Goal: Information Seeking & Learning: Find specific fact

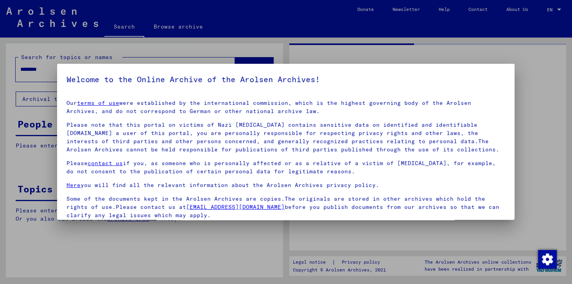
drag, startPoint x: 88, startPoint y: 67, endPoint x: 23, endPoint y: 39, distance: 70.0
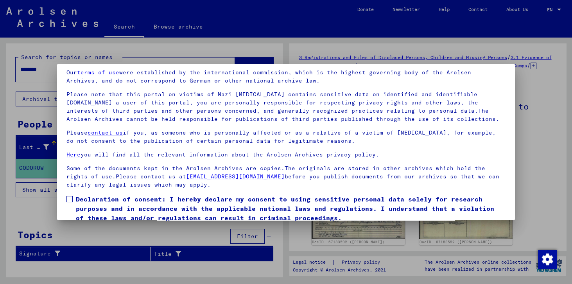
scroll to position [61, 0]
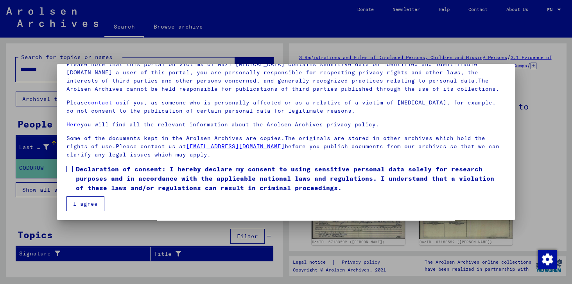
click at [75, 173] on label "Declaration of consent: I hereby declare my consent to using sensitive personal…" at bounding box center [285, 178] width 438 height 28
click at [73, 192] on mat-checkbox "Declaration of consent: I hereby declare my consent to using sensitive personal…" at bounding box center [285, 180] width 438 height 32
click at [72, 200] on button "I agree" at bounding box center [85, 203] width 38 height 15
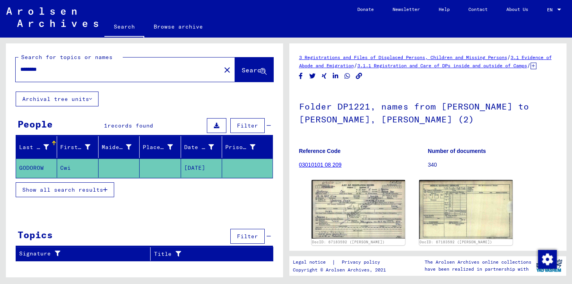
drag, startPoint x: 38, startPoint y: 66, endPoint x: 0, endPoint y: 51, distance: 40.9
click at [0, 51] on div "Search for topics or names ******** close Search Archival tree units People 1 r…" at bounding box center [143, 158] width 286 height 240
type input "******"
click at [238, 64] on button "Search" at bounding box center [254, 69] width 38 height 24
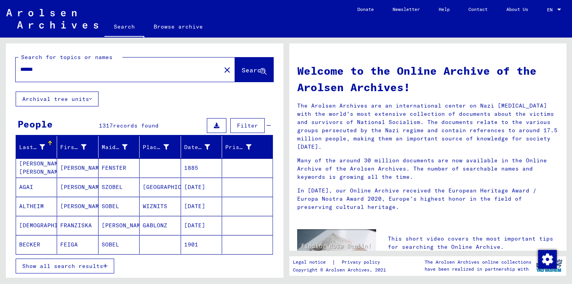
click at [30, 144] on div "Last Name" at bounding box center [32, 147] width 26 height 8
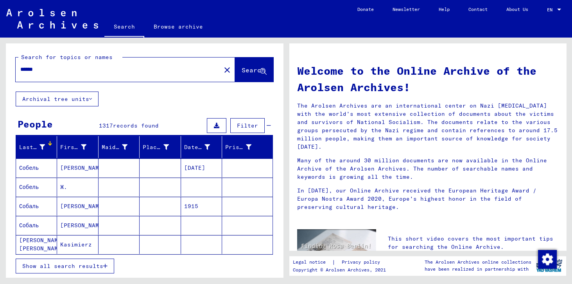
click at [30, 144] on div "Last Name" at bounding box center [32, 147] width 26 height 8
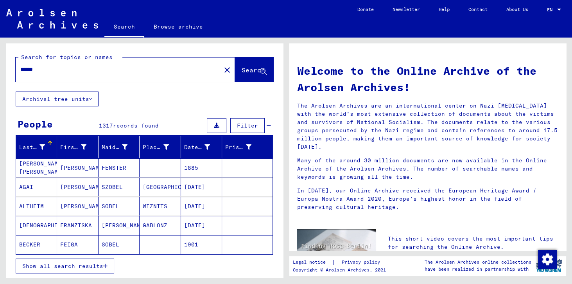
click at [56, 262] on span "Show all search results" at bounding box center [62, 265] width 81 height 7
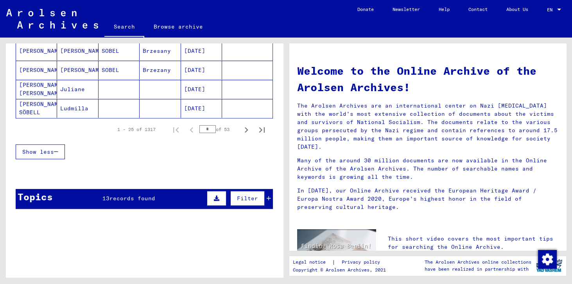
scroll to position [513, 0]
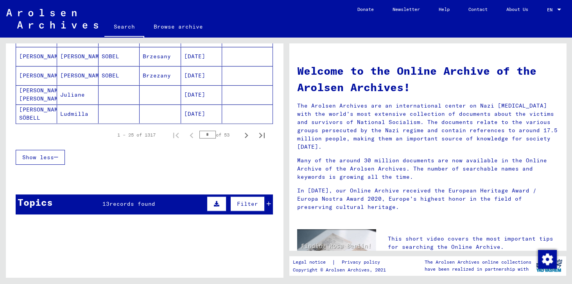
click at [194, 127] on div "1 – 25 of 1317 * of 53" at bounding box center [189, 135] width 162 height 16
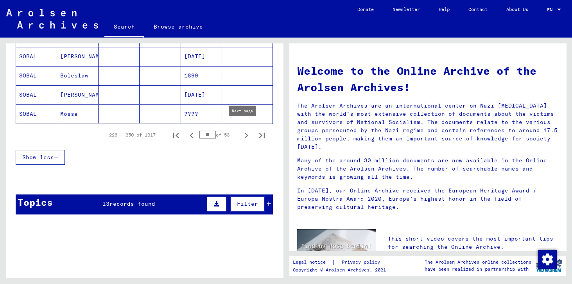
click at [242, 130] on icon "Next page" at bounding box center [246, 135] width 11 height 11
click at [188, 130] on icon "Previous page" at bounding box center [191, 135] width 11 height 11
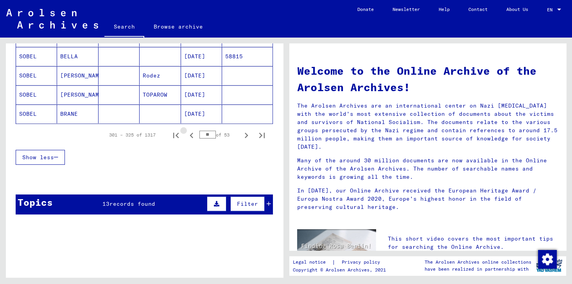
click at [188, 130] on icon "Previous page" at bounding box center [191, 135] width 11 height 11
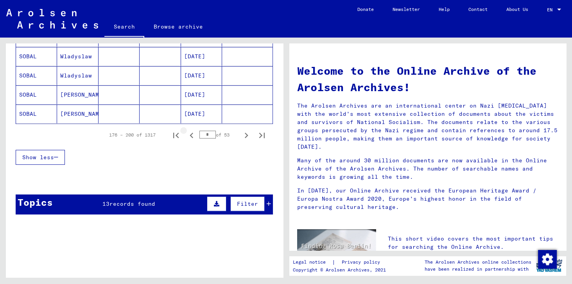
click at [188, 130] on icon "Previous page" at bounding box center [191, 135] width 11 height 11
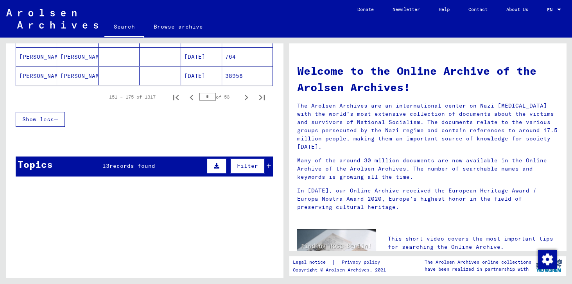
scroll to position [491, 0]
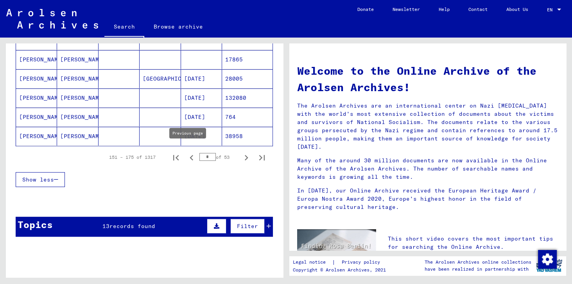
click at [186, 152] on icon "Previous page" at bounding box center [191, 157] width 11 height 11
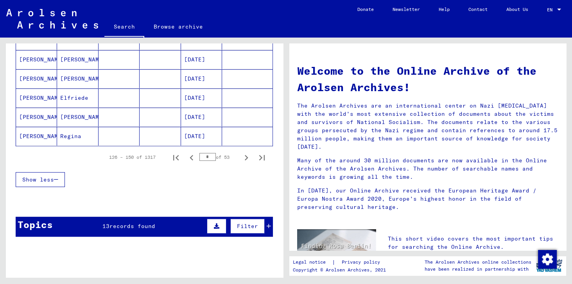
click at [186, 152] on icon "Previous page" at bounding box center [191, 157] width 11 height 11
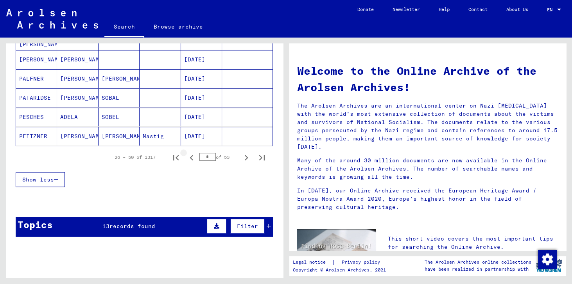
click at [186, 152] on icon "Previous page" at bounding box center [191, 157] width 11 height 11
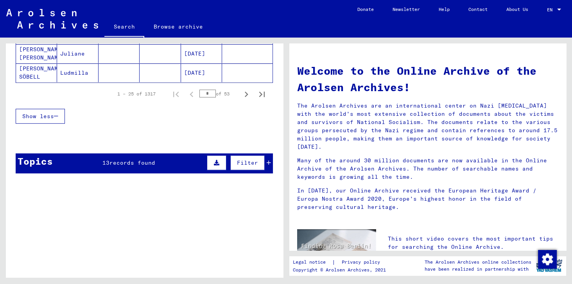
scroll to position [558, 0]
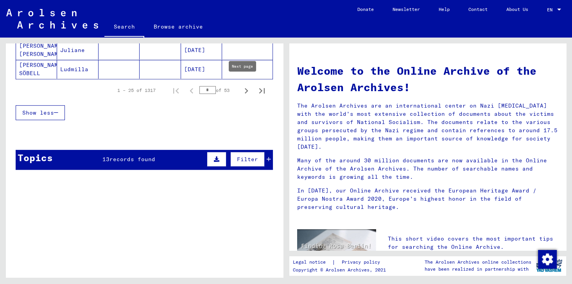
click at [244, 90] on icon "Next page" at bounding box center [246, 90] width 11 height 11
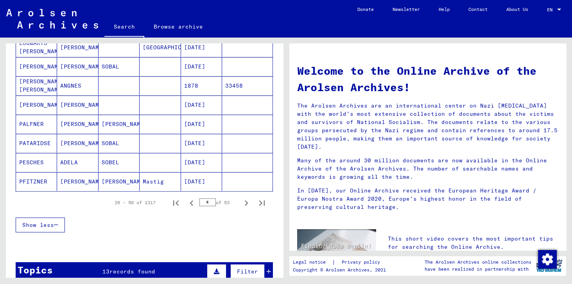
scroll to position [469, 0]
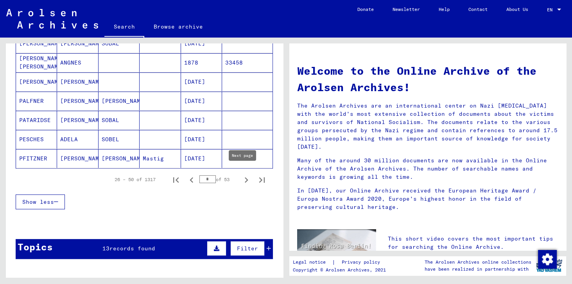
click at [241, 174] on icon "Next page" at bounding box center [246, 179] width 11 height 11
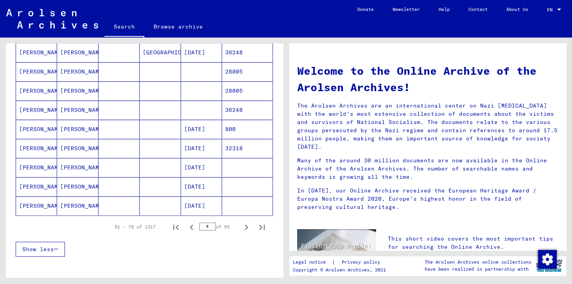
scroll to position [424, 0]
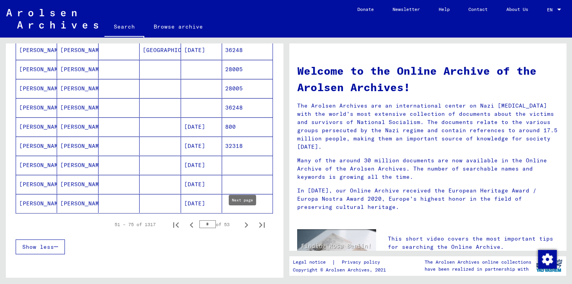
click at [241, 220] on icon "Next page" at bounding box center [246, 224] width 11 height 11
click at [245, 222] on icon "Next page" at bounding box center [247, 224] width 4 height 5
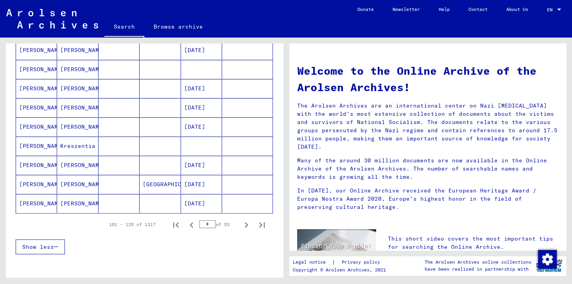
click at [243, 219] on icon "Next page" at bounding box center [246, 224] width 11 height 11
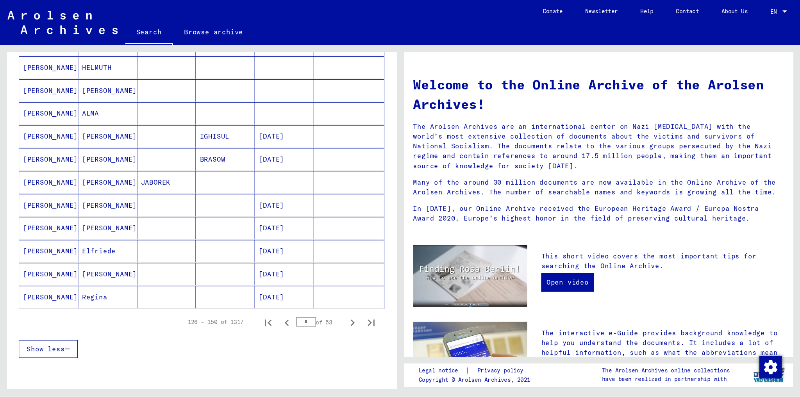
scroll to position [379, 0]
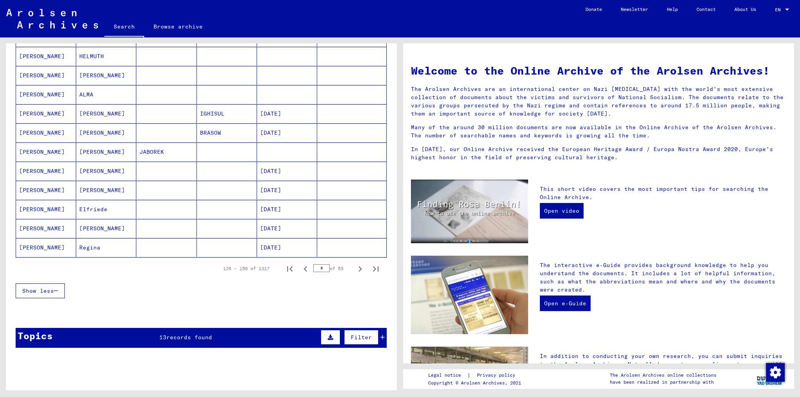
drag, startPoint x: 0, startPoint y: 0, endPoint x: 153, endPoint y: 275, distance: 314.7
click at [153, 275] on div "126 – 150 of 1317 * of 53" at bounding box center [201, 269] width 371 height 22
click at [359, 266] on icon "Next page" at bounding box center [361, 268] width 4 height 5
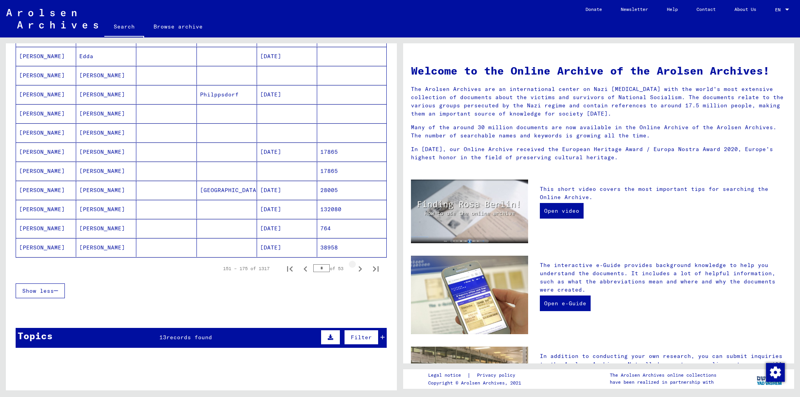
click at [355, 266] on icon "Next page" at bounding box center [360, 269] width 11 height 11
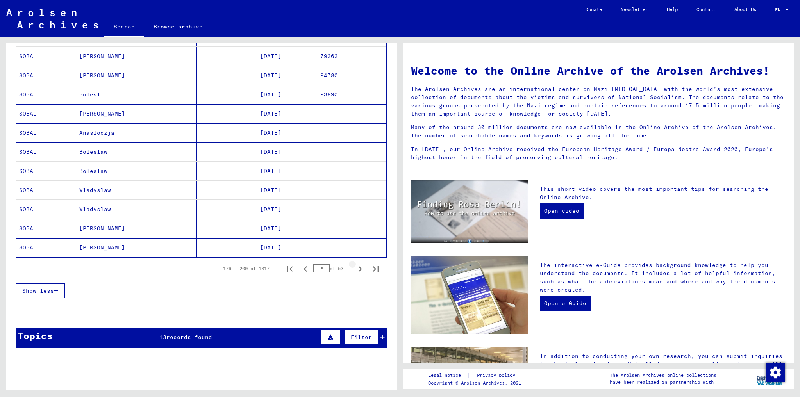
click at [355, 266] on icon "Next page" at bounding box center [360, 269] width 11 height 11
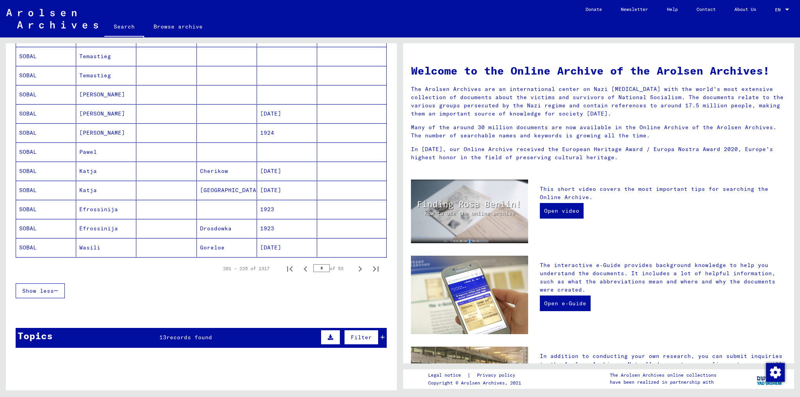
click at [355, 266] on icon "Next page" at bounding box center [360, 269] width 11 height 11
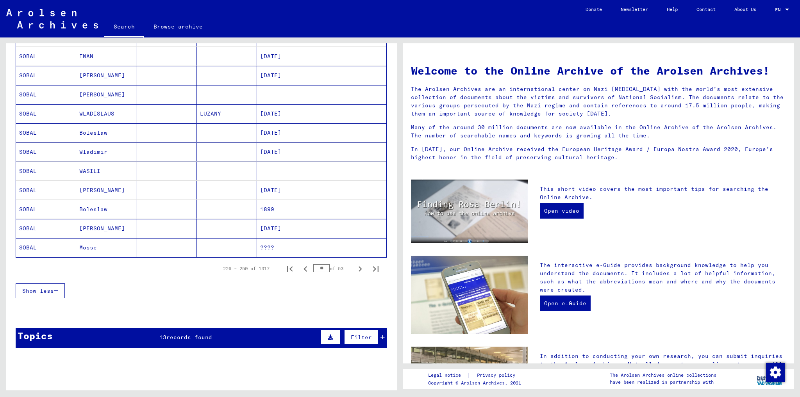
click at [355, 266] on icon "Next page" at bounding box center [360, 269] width 11 height 11
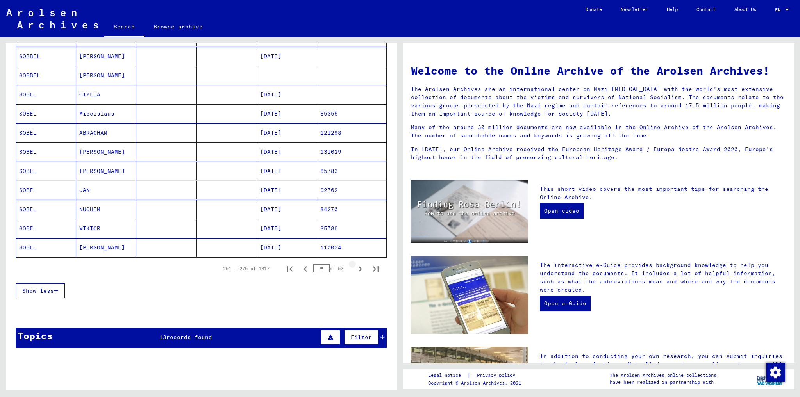
click at [355, 266] on icon "Next page" at bounding box center [360, 269] width 11 height 11
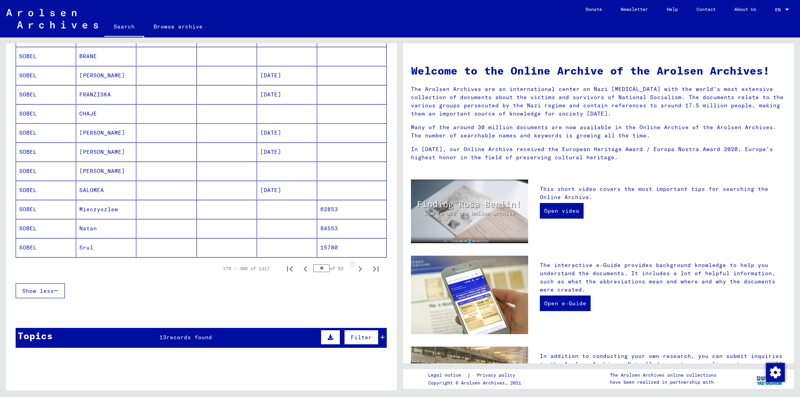
click at [355, 266] on icon "Next page" at bounding box center [360, 269] width 11 height 11
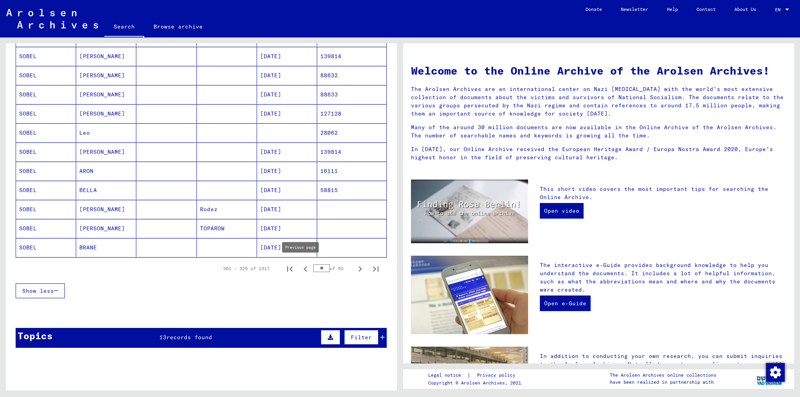
click at [300, 267] on icon "Previous page" at bounding box center [305, 269] width 11 height 11
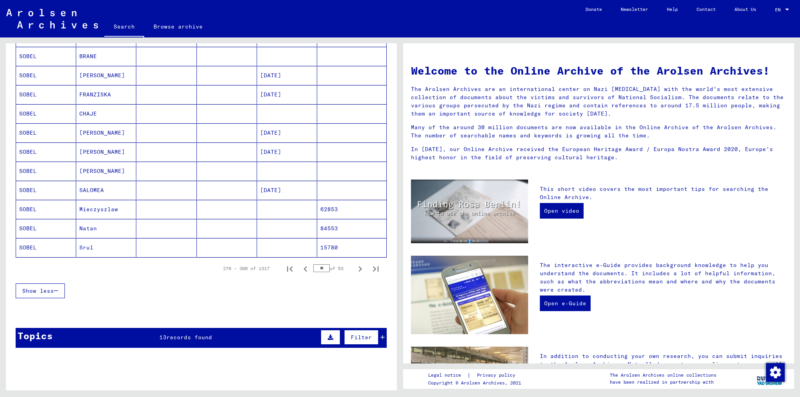
click at [25, 242] on mat-cell "SOBEL" at bounding box center [46, 247] width 60 height 19
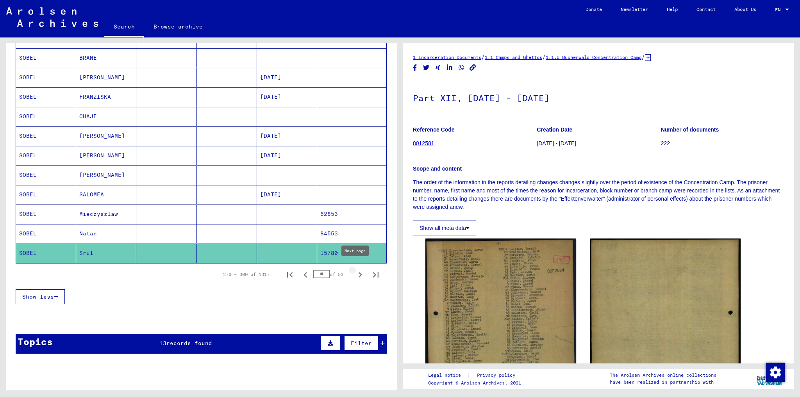
click at [358, 272] on icon "Next page" at bounding box center [360, 275] width 11 height 11
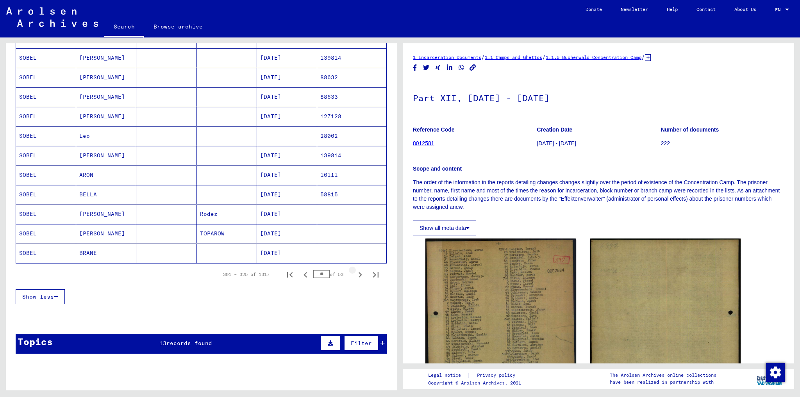
click at [358, 272] on icon "Next page" at bounding box center [360, 275] width 11 height 11
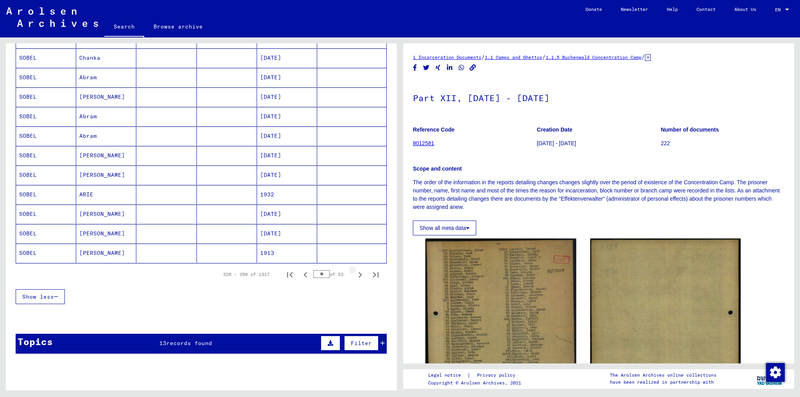
click at [358, 272] on icon "Next page" at bounding box center [360, 275] width 11 height 11
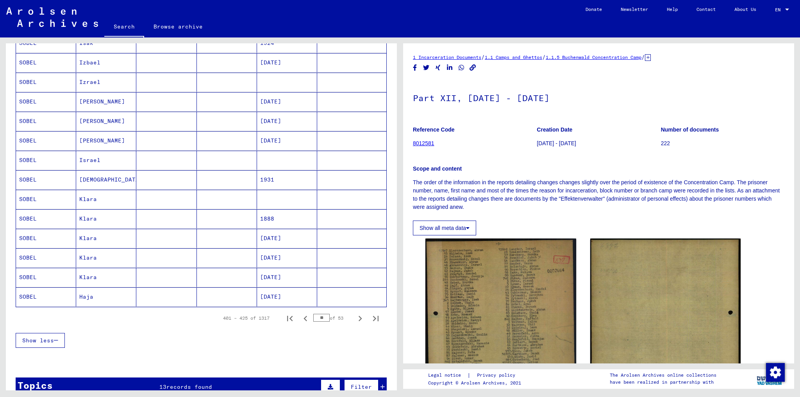
scroll to position [406, 0]
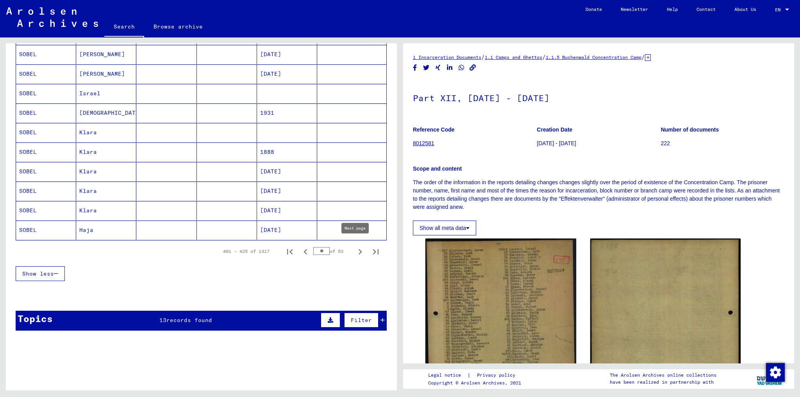
click at [359, 249] on icon "Next page" at bounding box center [361, 251] width 4 height 5
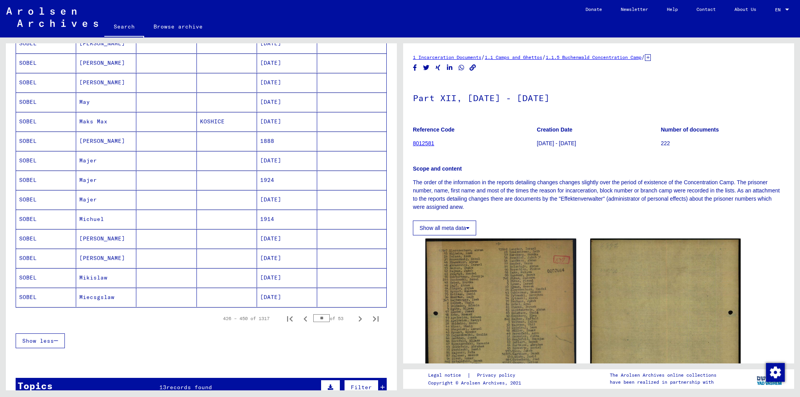
scroll to position [344, 0]
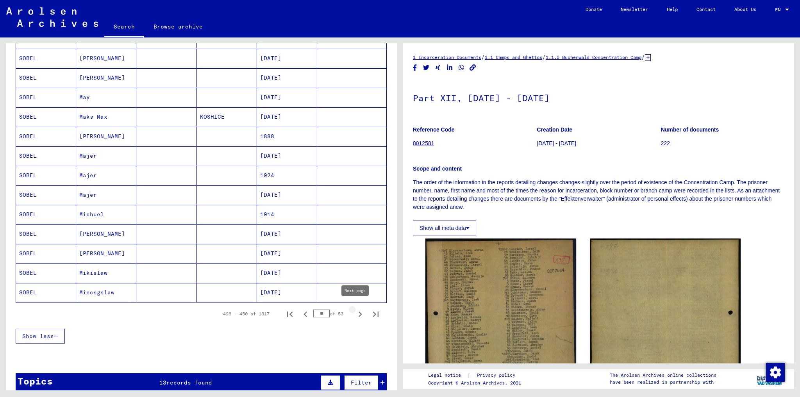
click at [355, 283] on icon "Next page" at bounding box center [360, 314] width 11 height 11
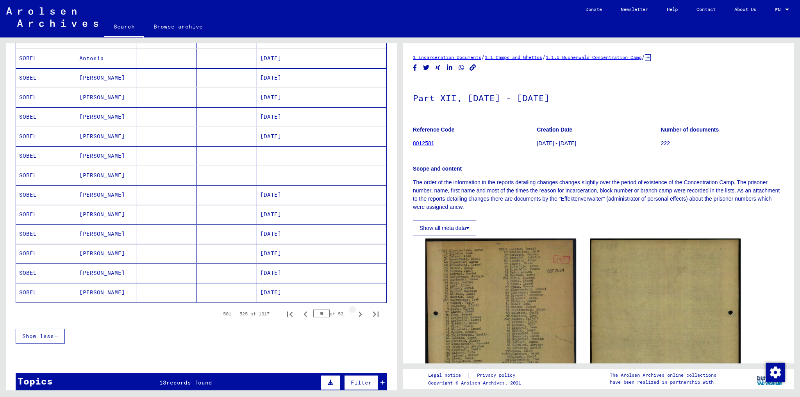
click at [355, 283] on icon "Next page" at bounding box center [360, 314] width 11 height 11
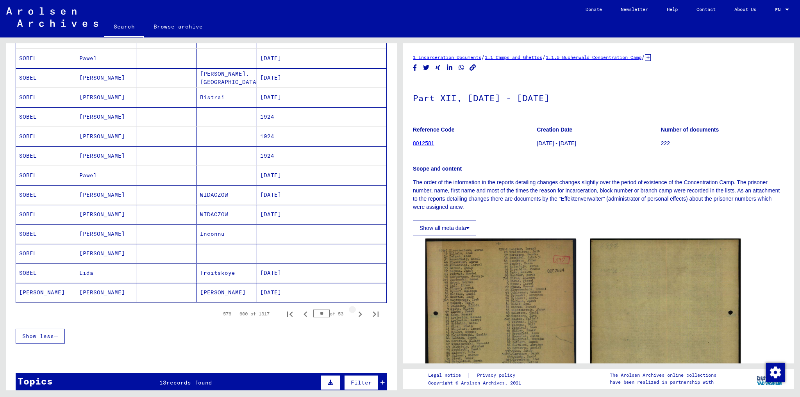
click at [355, 283] on icon "Next page" at bounding box center [360, 314] width 11 height 11
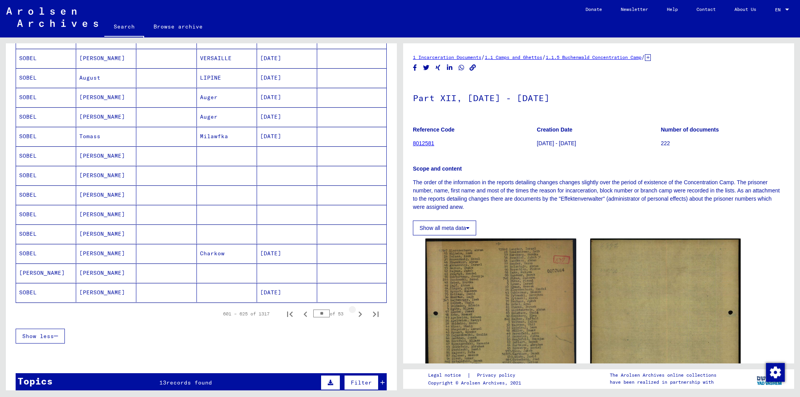
click at [355, 283] on icon "Next page" at bounding box center [360, 314] width 11 height 11
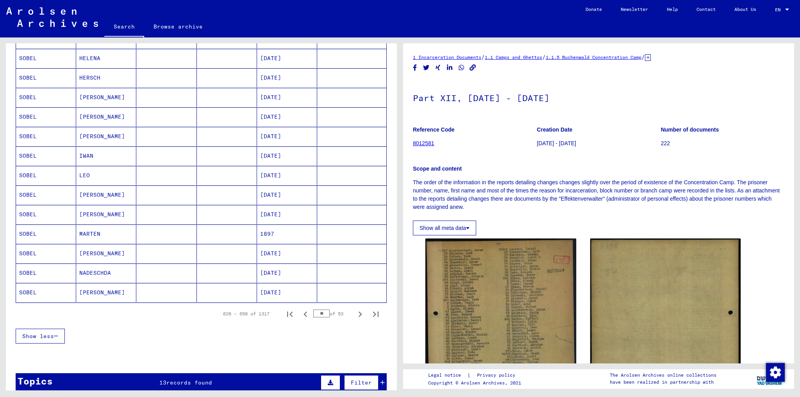
click at [355, 283] on icon "Next page" at bounding box center [360, 314] width 11 height 11
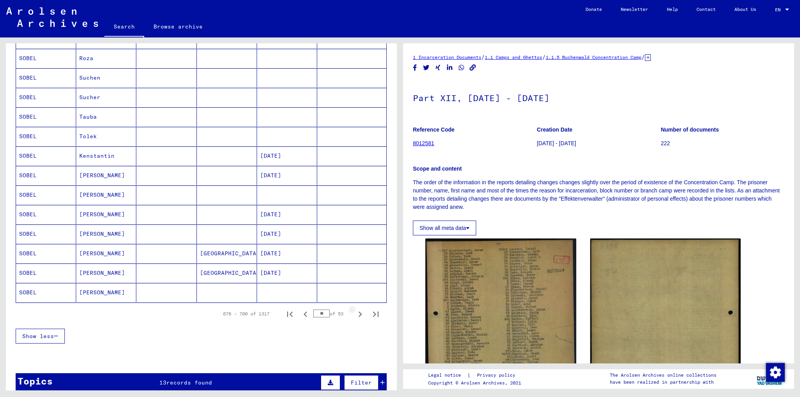
click at [355, 283] on icon "Next page" at bounding box center [360, 314] width 11 height 11
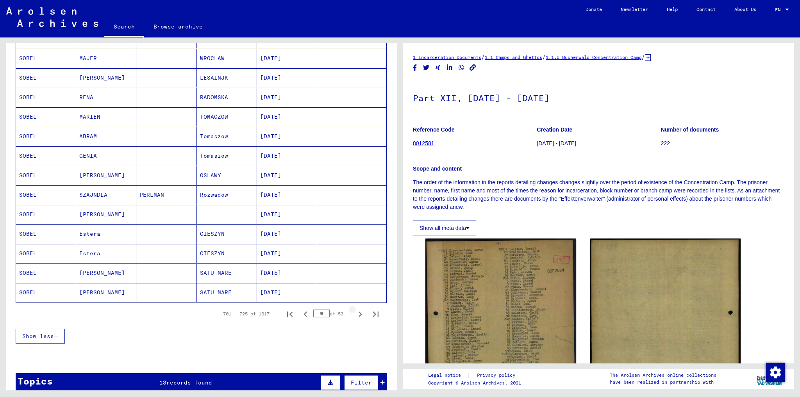
click at [355, 283] on icon "Next page" at bounding box center [360, 314] width 11 height 11
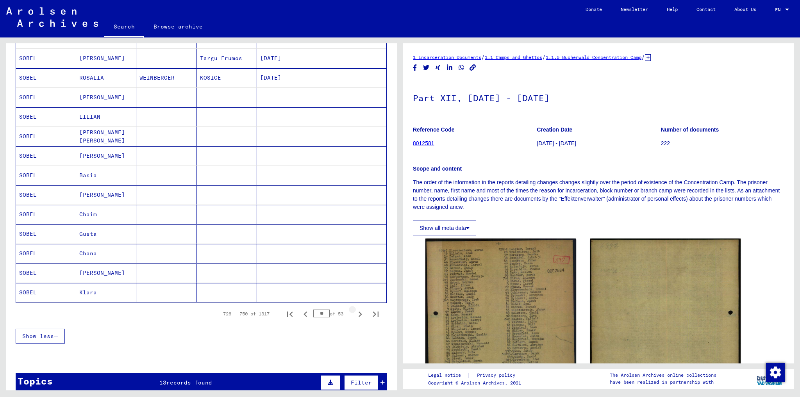
click at [355, 283] on icon "Next page" at bounding box center [360, 314] width 11 height 11
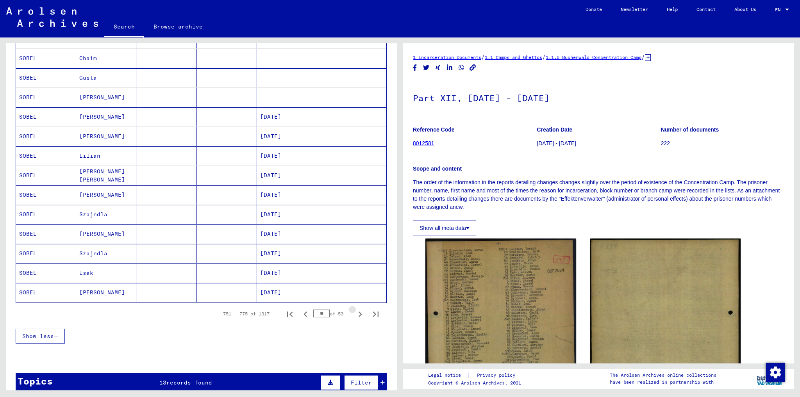
click at [355, 283] on icon "Next page" at bounding box center [360, 314] width 11 height 11
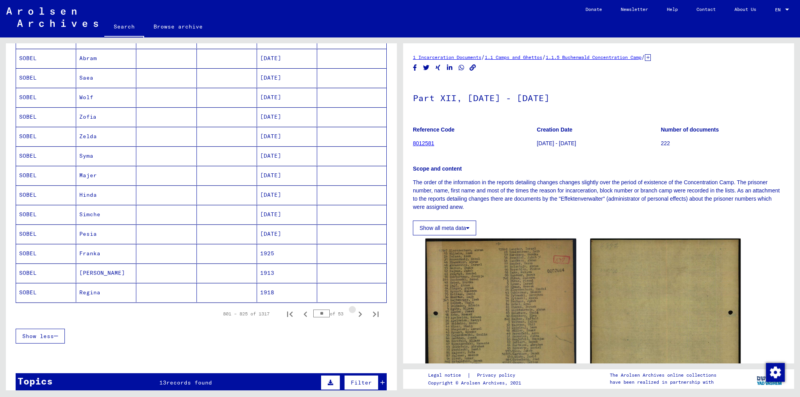
click at [355, 283] on icon "Next page" at bounding box center [360, 314] width 11 height 11
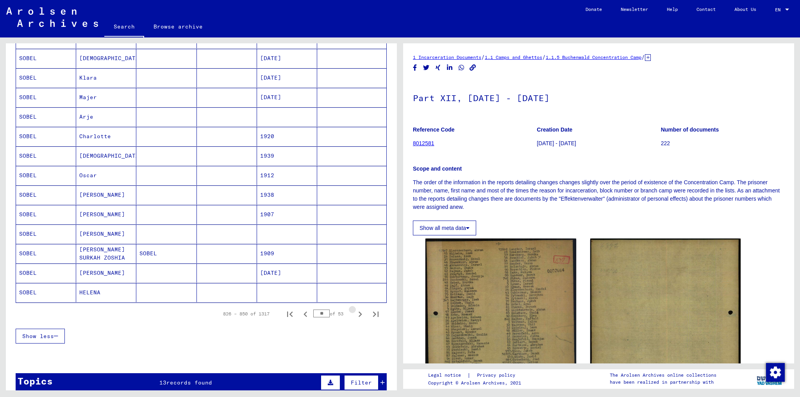
click at [355, 283] on icon "Next page" at bounding box center [360, 314] width 11 height 11
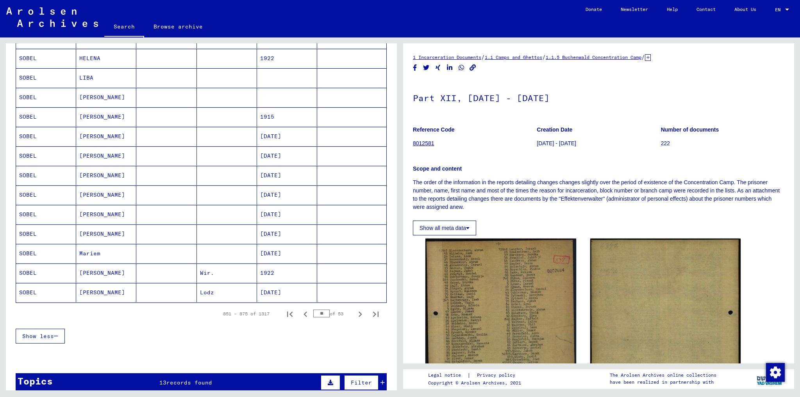
click at [355, 283] on icon "Next page" at bounding box center [360, 314] width 11 height 11
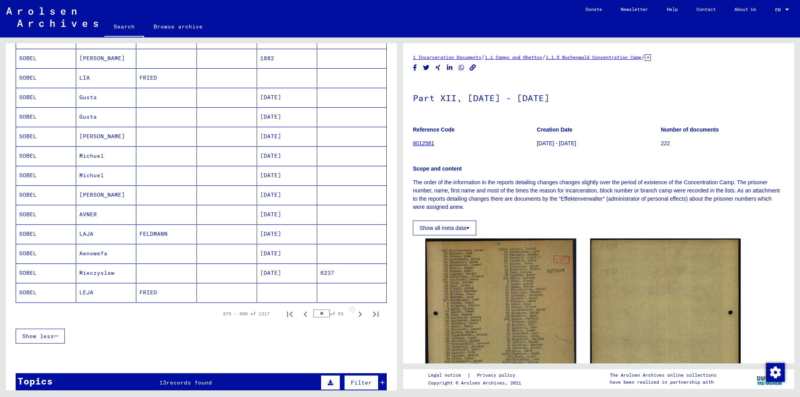
click at [355, 283] on icon "Next page" at bounding box center [360, 314] width 11 height 11
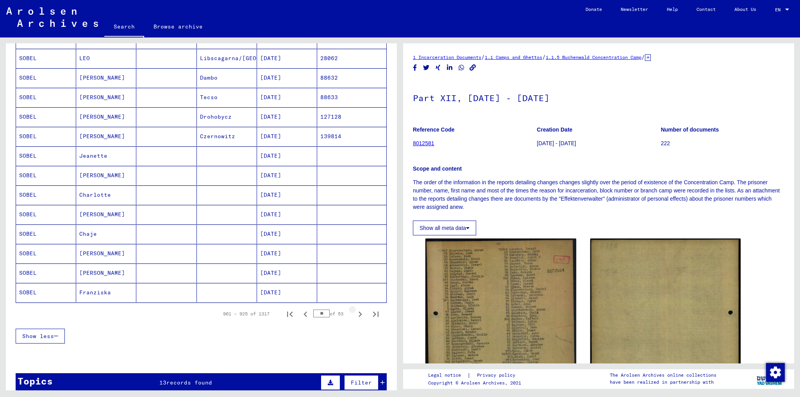
click at [355, 283] on icon "Next page" at bounding box center [360, 314] width 11 height 11
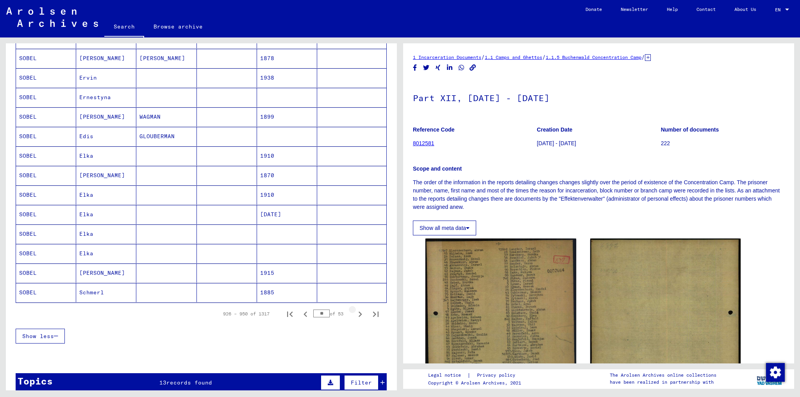
click at [355, 283] on icon "Next page" at bounding box center [360, 314] width 11 height 11
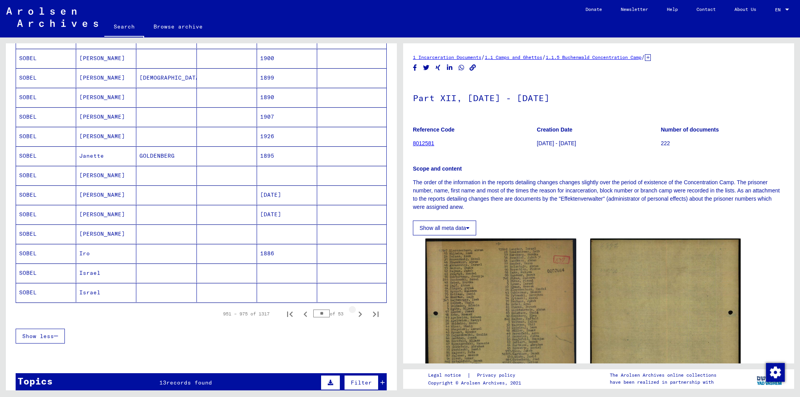
click at [355, 283] on icon "Next page" at bounding box center [360, 314] width 11 height 11
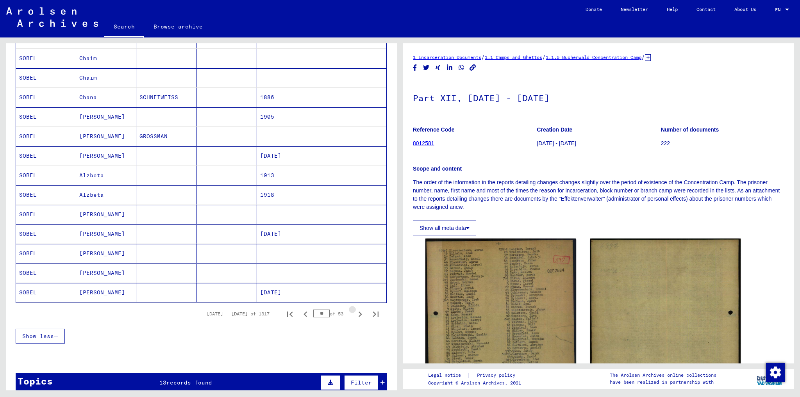
click at [355, 283] on icon "Next page" at bounding box center [360, 314] width 11 height 11
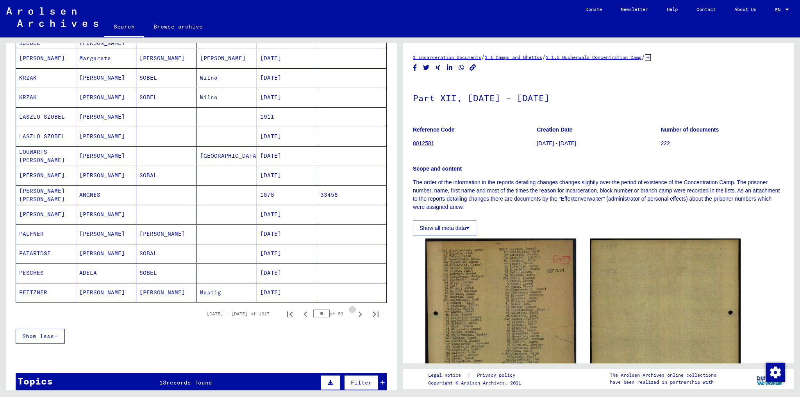
click at [355, 283] on icon "Next page" at bounding box center [360, 314] width 11 height 11
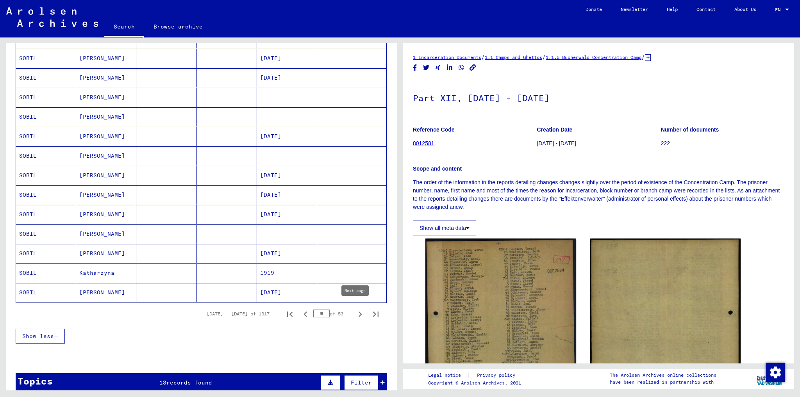
click at [358, 283] on icon "Next page" at bounding box center [360, 314] width 11 height 11
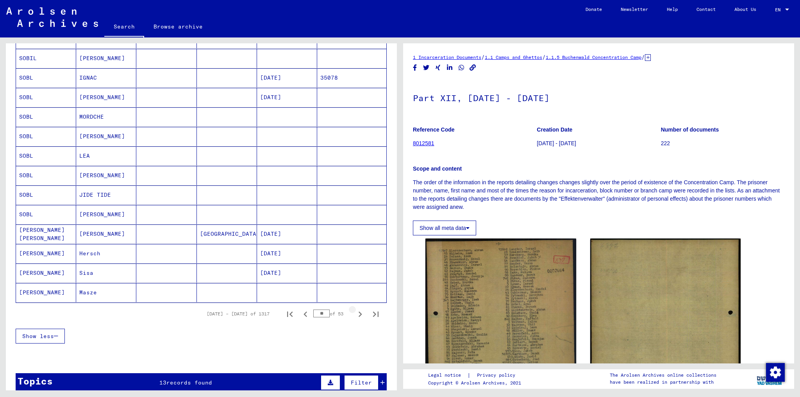
click at [358, 283] on icon "Next page" at bounding box center [360, 314] width 11 height 11
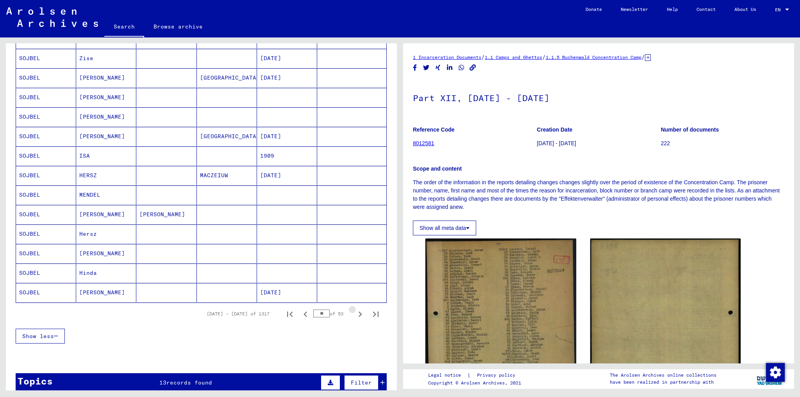
click at [358, 283] on icon "Next page" at bounding box center [360, 314] width 11 height 11
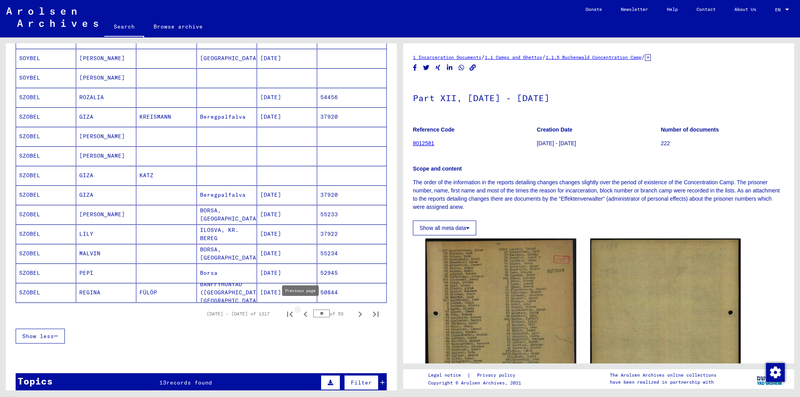
click at [304, 283] on icon "Previous page" at bounding box center [306, 314] width 4 height 5
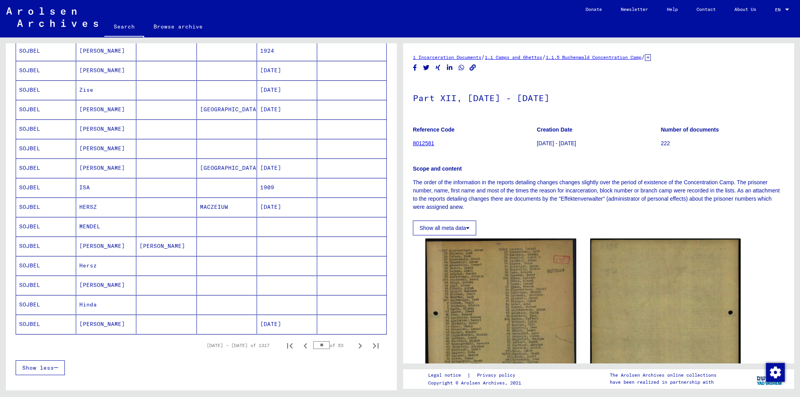
scroll to position [313, 0]
click at [300, 283] on icon "Previous page" at bounding box center [305, 345] width 11 height 11
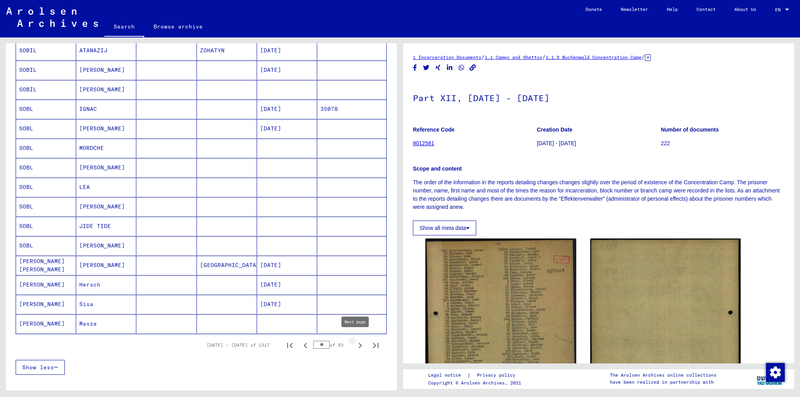
click at [355, 283] on icon "Next page" at bounding box center [360, 345] width 11 height 11
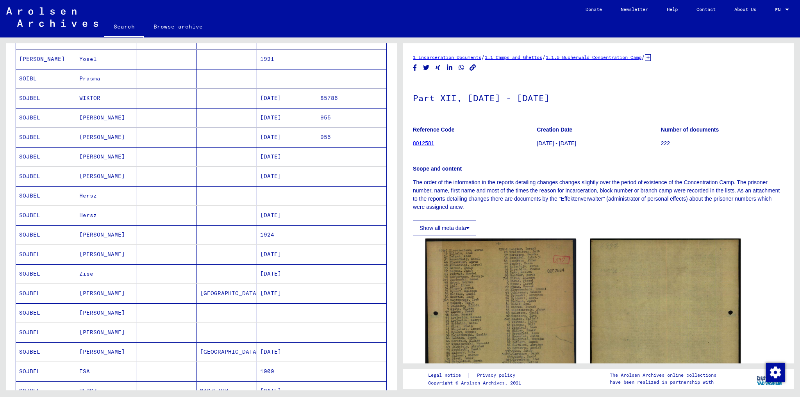
scroll to position [94, 0]
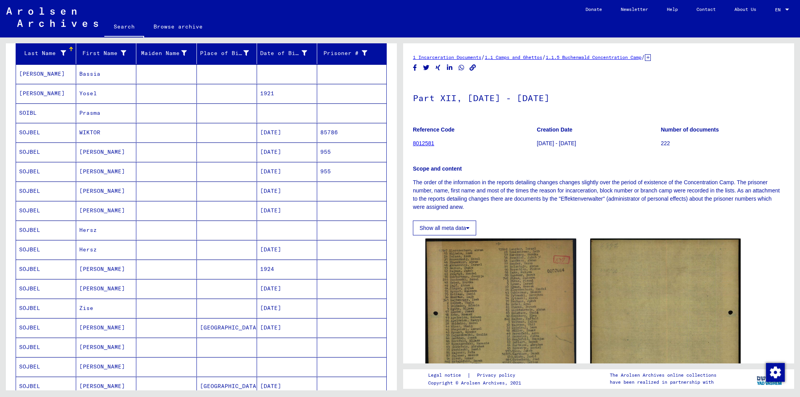
click at [31, 71] on mat-cell "[PERSON_NAME]" at bounding box center [46, 73] width 60 height 19
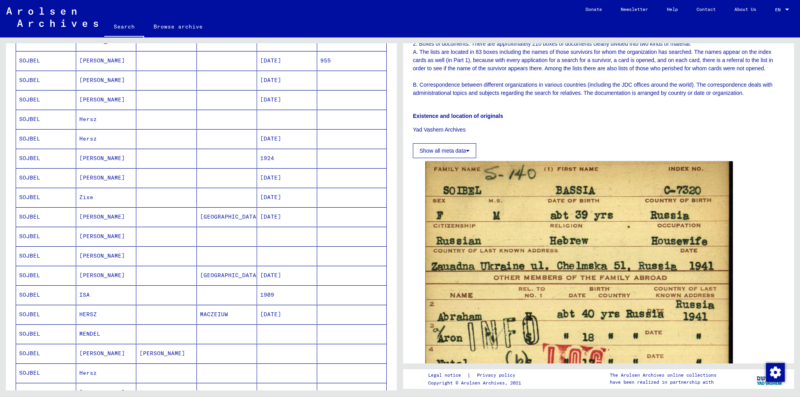
scroll to position [219, 0]
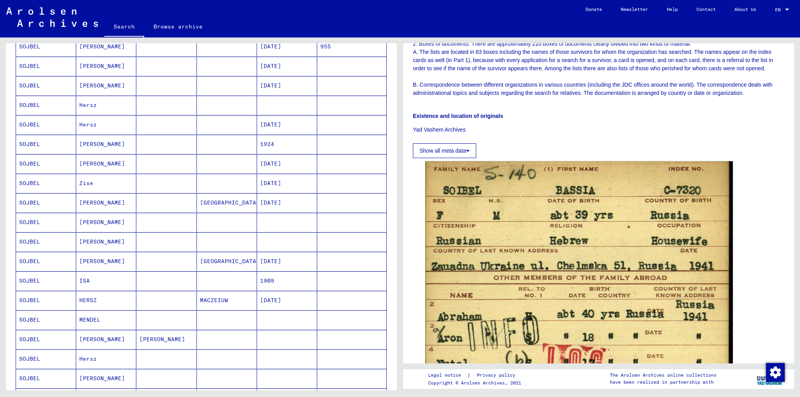
click at [31, 277] on mat-cell "SOJBEL" at bounding box center [46, 281] width 60 height 19
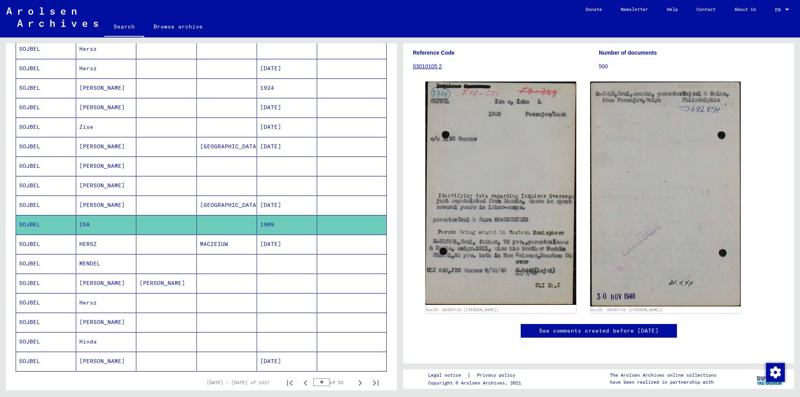
scroll to position [281, 0]
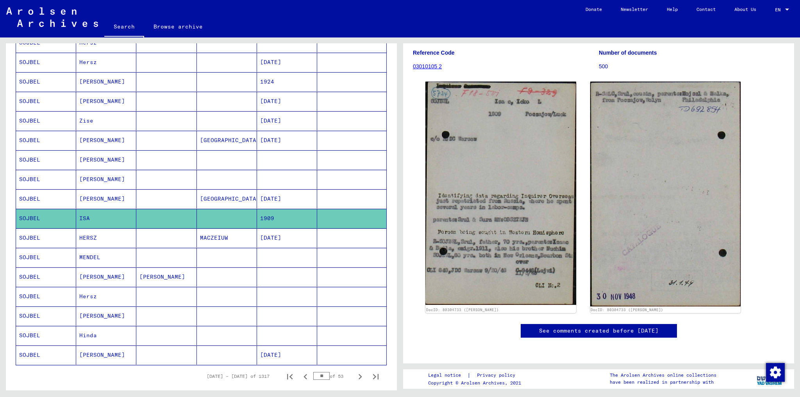
click at [30, 273] on mat-cell "SOJBEL" at bounding box center [46, 277] width 60 height 19
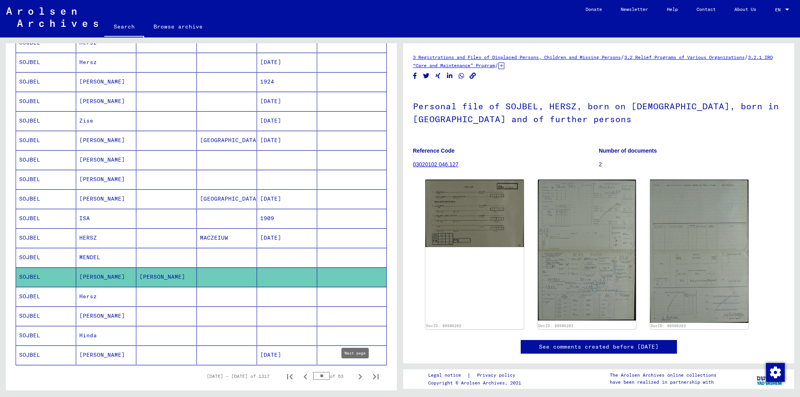
click at [355, 283] on icon "Next page" at bounding box center [360, 377] width 11 height 11
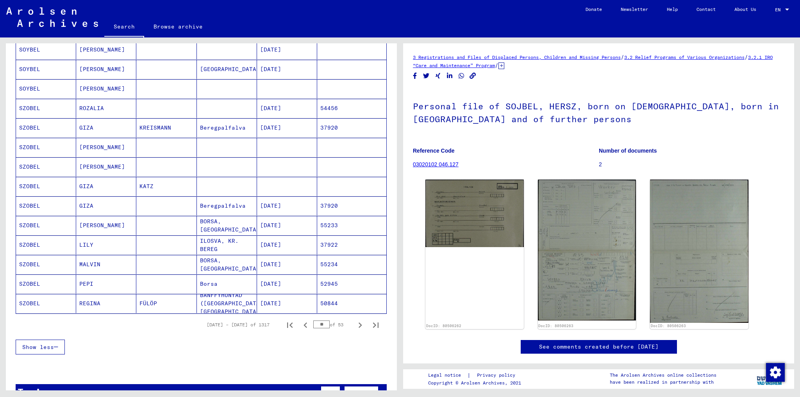
scroll to position [344, 0]
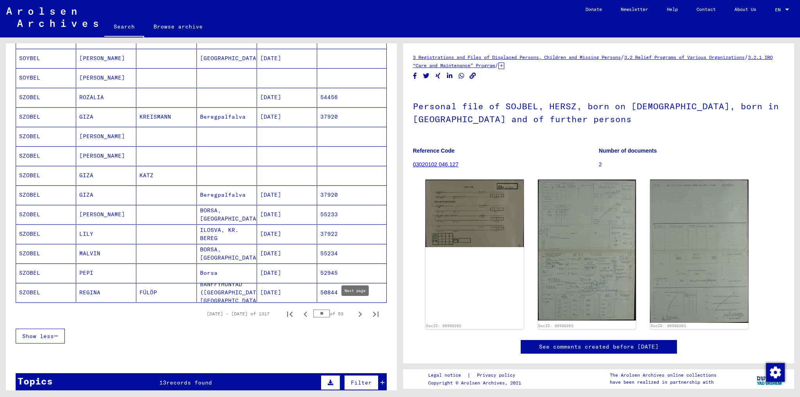
click at [355, 283] on icon "Next page" at bounding box center [360, 314] width 11 height 11
type input "**"
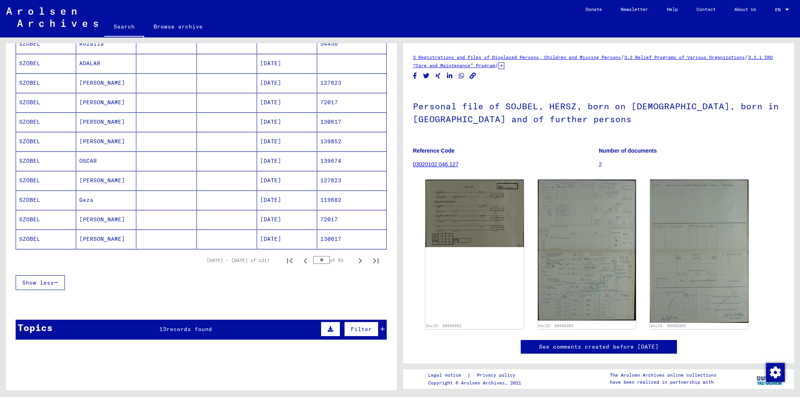
scroll to position [406, 0]
